Goal: Task Accomplishment & Management: Manage account settings

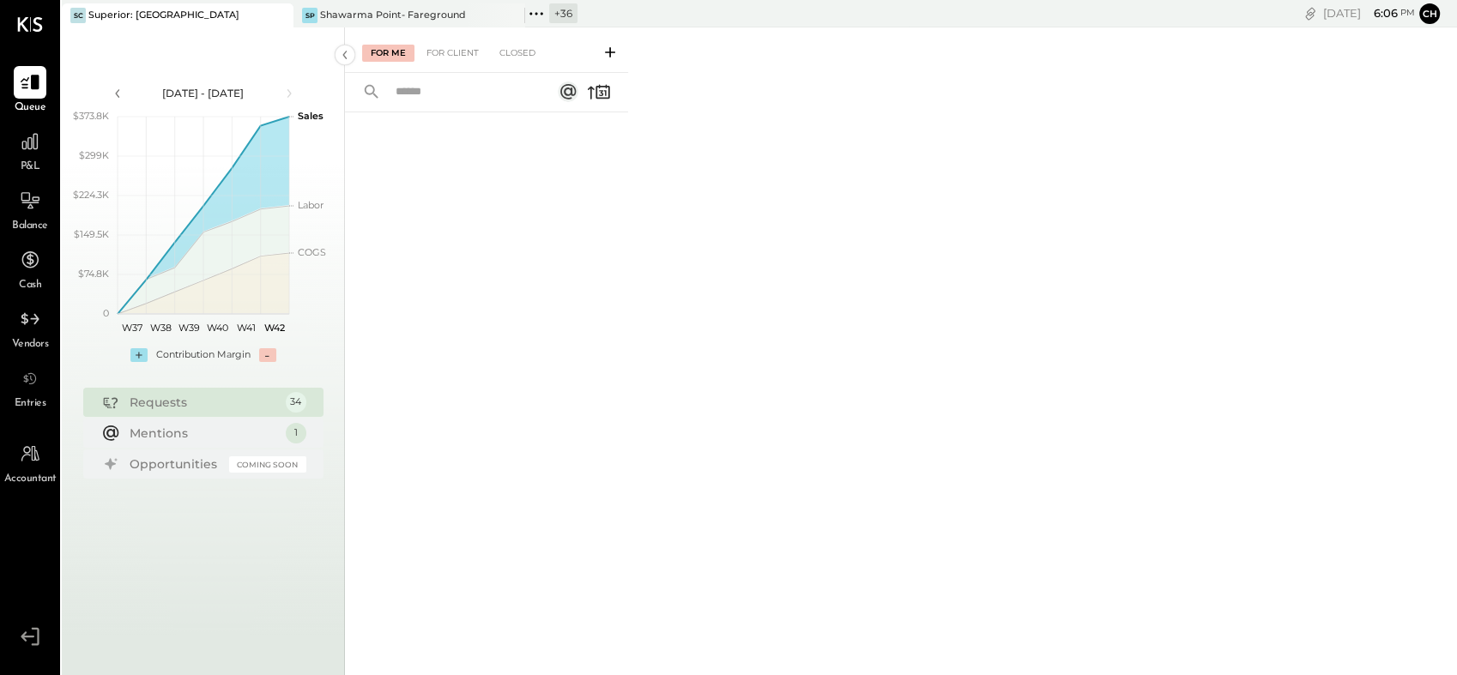
click at [255, 408] on div "Requests" at bounding box center [204, 402] width 148 height 17
click at [300, 408] on div "34" at bounding box center [295, 402] width 22 height 22
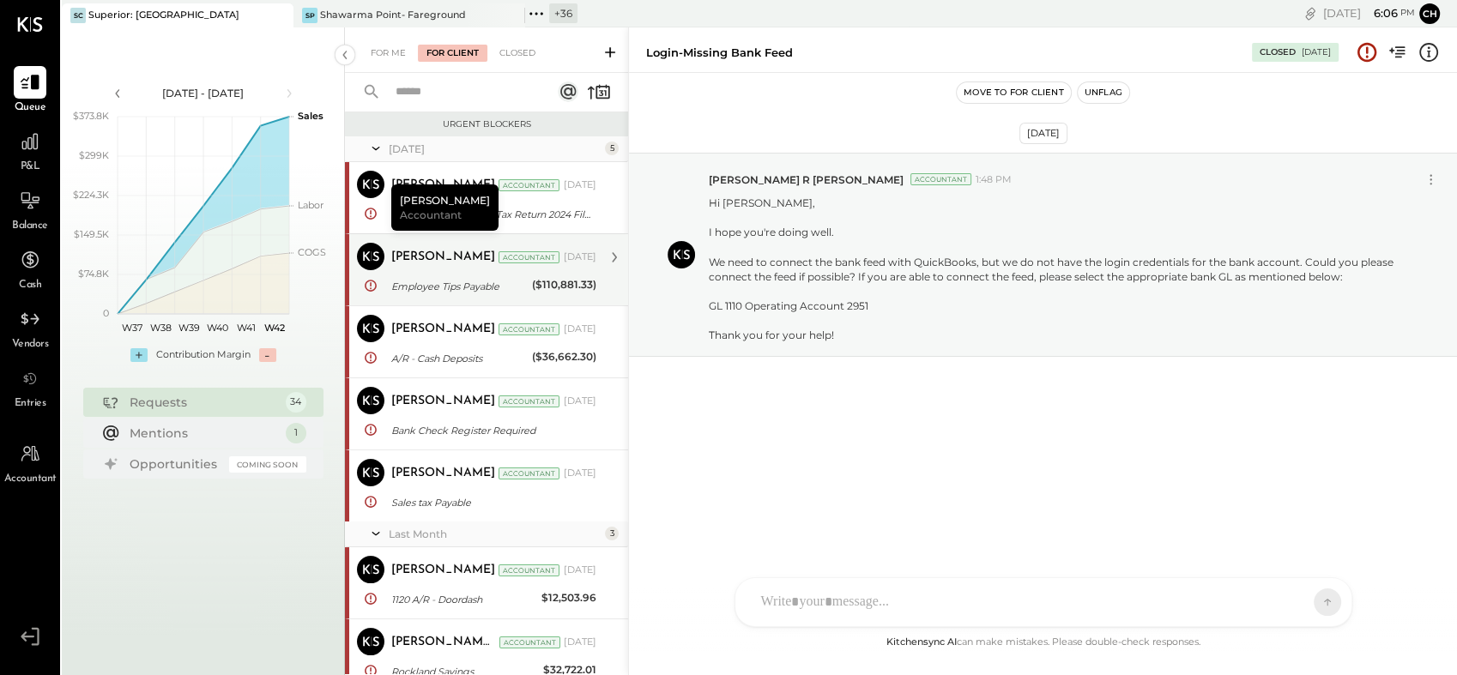
click at [401, 263] on div "[PERSON_NAME]" at bounding box center [443, 257] width 104 height 17
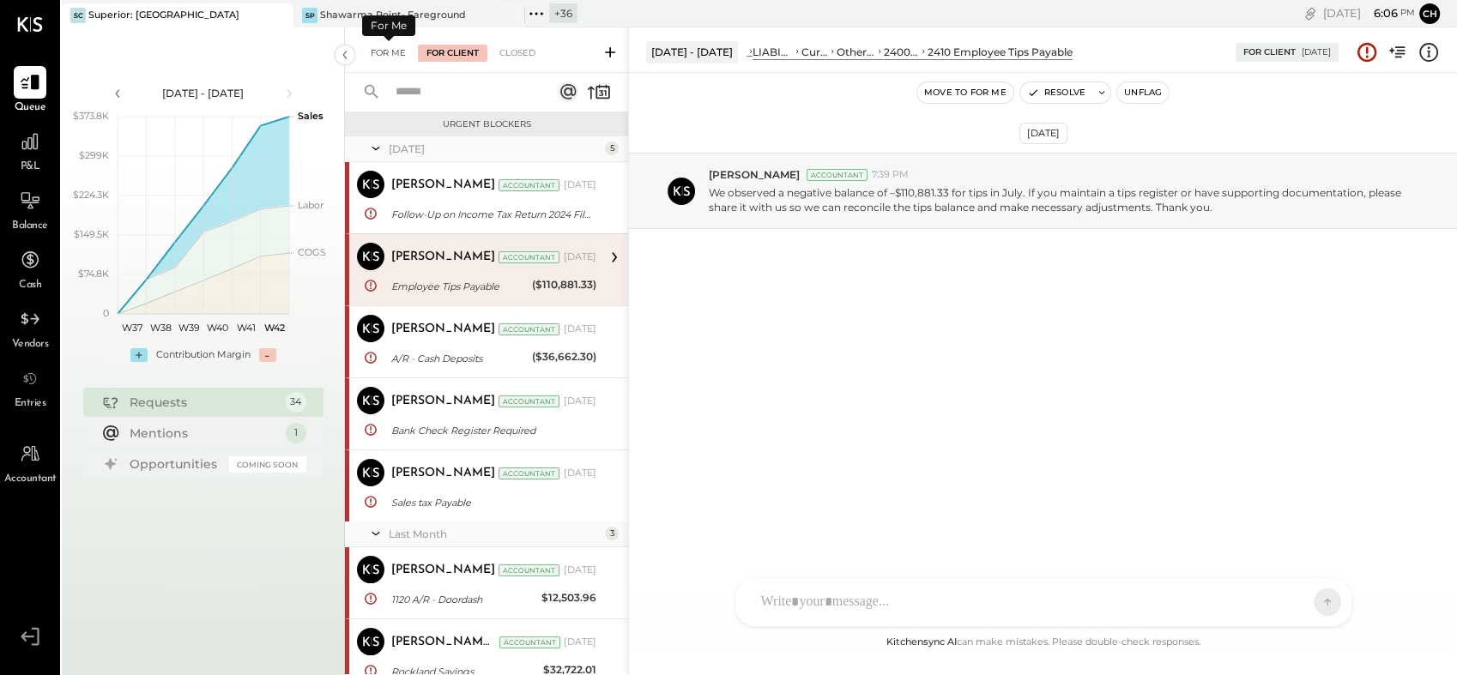
click at [377, 49] on div "For Me" at bounding box center [388, 53] width 52 height 17
